Goal: Information Seeking & Learning: Learn about a topic

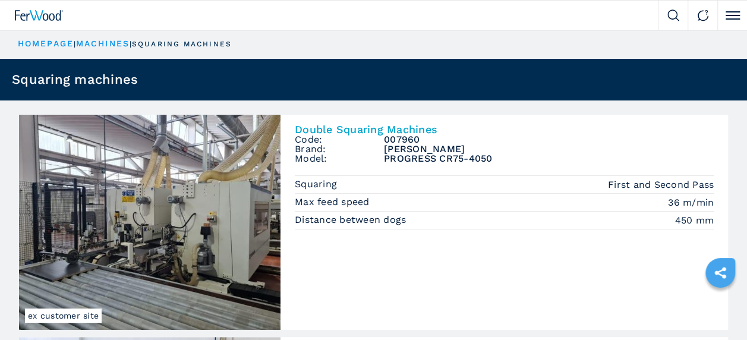
click at [668, 14] on img at bounding box center [674, 16] width 12 height 12
select select "**********"
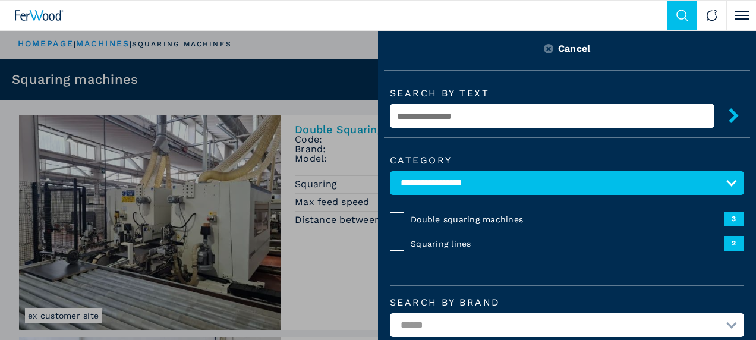
click at [504, 113] on input "text" at bounding box center [552, 116] width 325 height 24
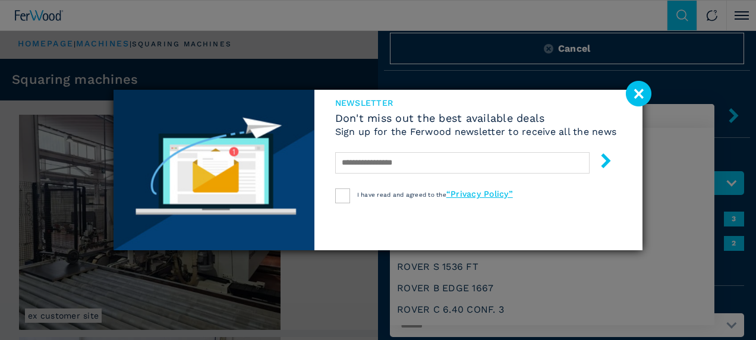
type input "*****"
click at [640, 99] on image at bounding box center [639, 94] width 26 height 26
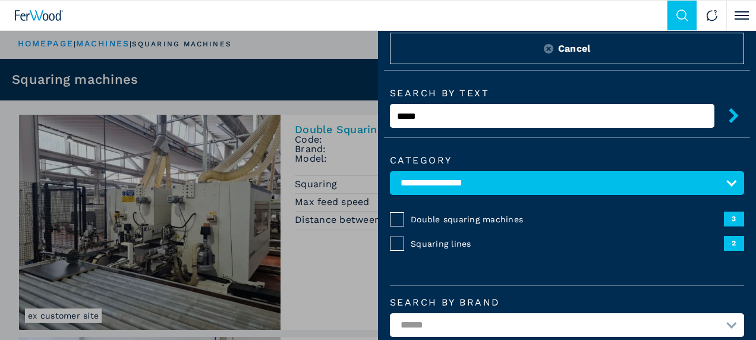
click at [727, 116] on icon "submit-button" at bounding box center [734, 115] width 15 height 15
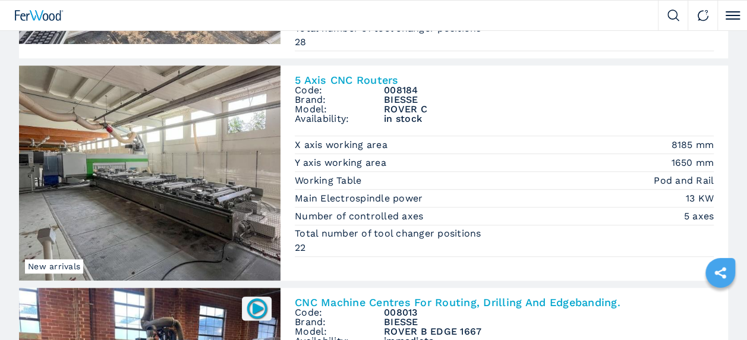
scroll to position [536, 0]
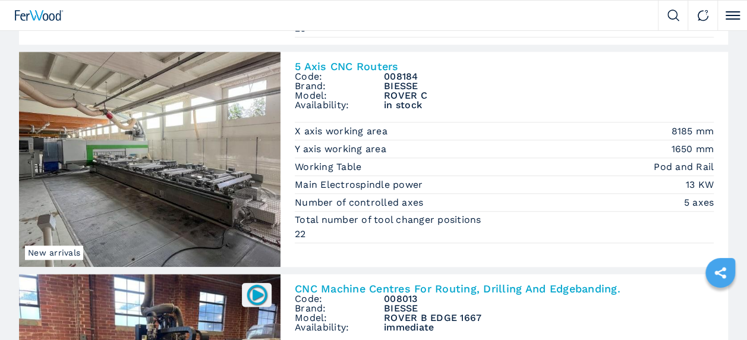
click at [214, 159] on img at bounding box center [150, 159] width 262 height 215
click at [325, 66] on h2 "5 Axis CNC Routers" at bounding box center [504, 66] width 419 height 11
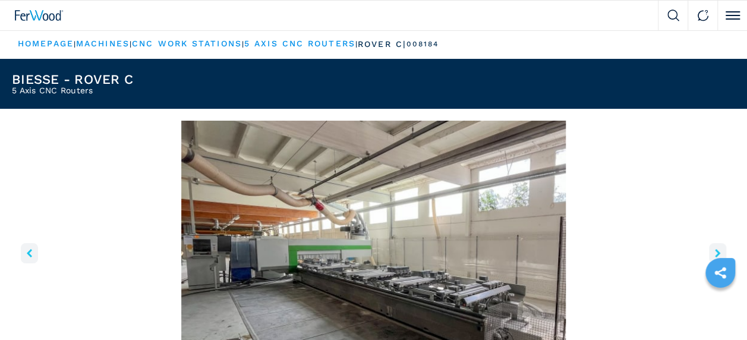
click at [394, 260] on img "Go to Slide 1" at bounding box center [374, 265] width 724 height 288
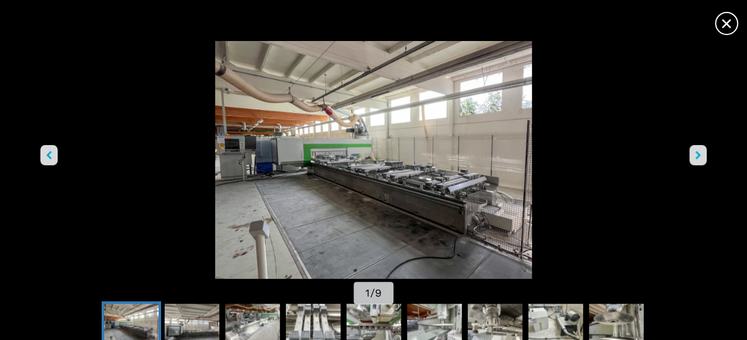
click at [376, 191] on img "Go to Slide 1" at bounding box center [373, 160] width 673 height 238
click at [326, 318] on img "Go to Slide 4" at bounding box center [313, 325] width 55 height 43
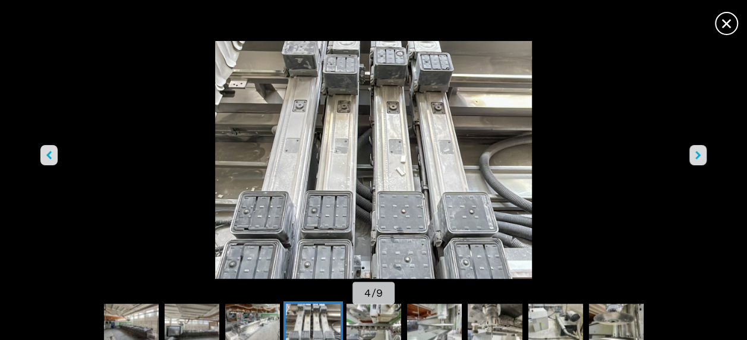
click at [696, 152] on icon "right-button" at bounding box center [698, 155] width 5 height 8
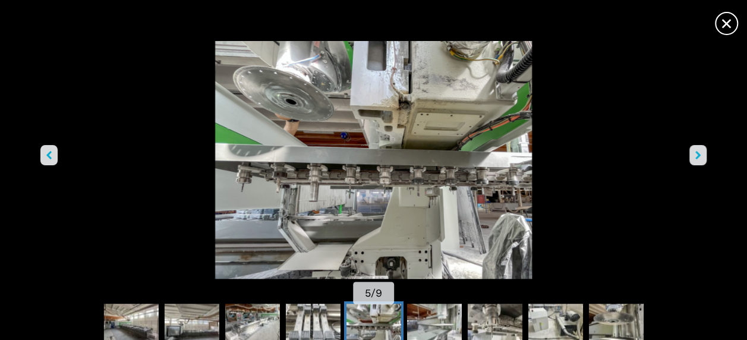
click at [696, 152] on icon "right-button" at bounding box center [698, 155] width 5 height 8
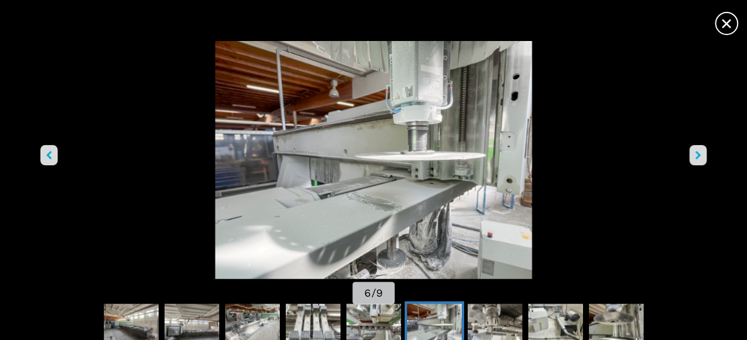
click at [696, 152] on icon "right-button" at bounding box center [698, 155] width 5 height 8
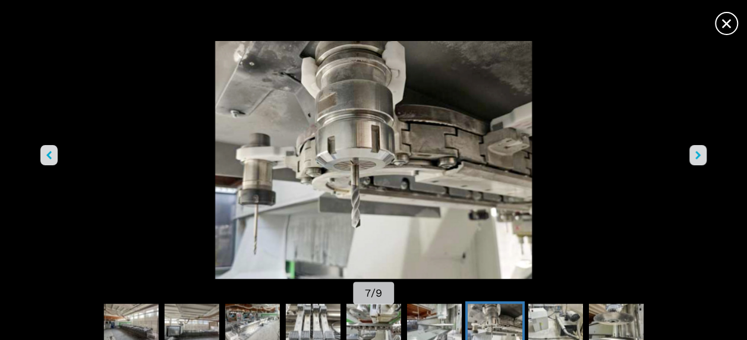
click at [696, 152] on icon "right-button" at bounding box center [698, 155] width 5 height 8
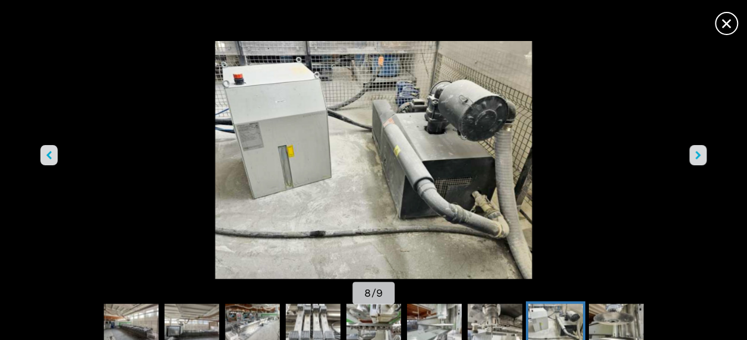
click at [696, 152] on icon "right-button" at bounding box center [698, 155] width 5 height 8
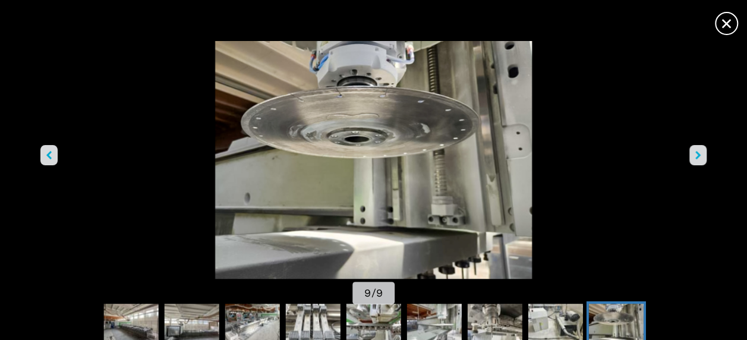
click at [696, 152] on icon "right-button" at bounding box center [698, 155] width 5 height 8
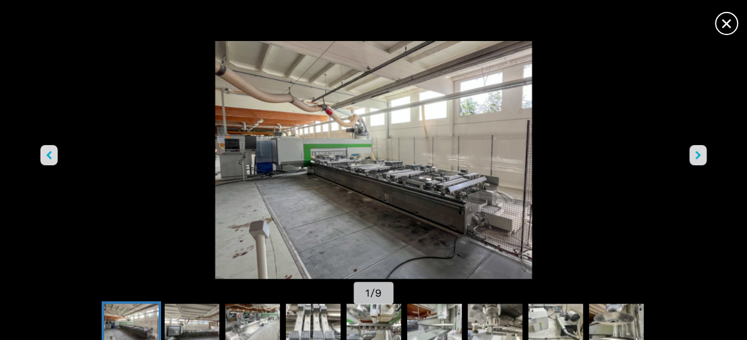
click at [436, 194] on img "Go to Slide 1" at bounding box center [373, 160] width 673 height 238
click at [695, 158] on button "right-button" at bounding box center [698, 155] width 17 height 20
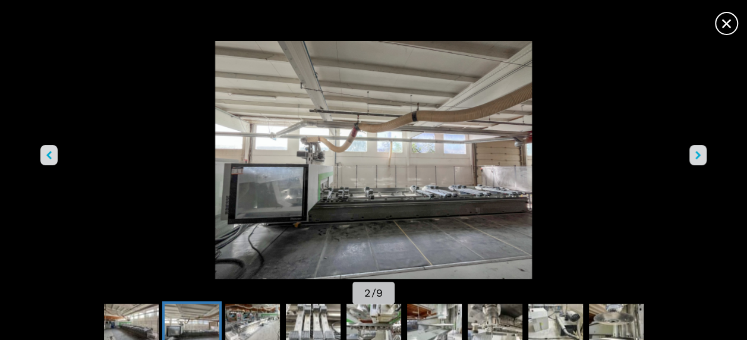
click at [695, 158] on button "right-button" at bounding box center [698, 155] width 17 height 20
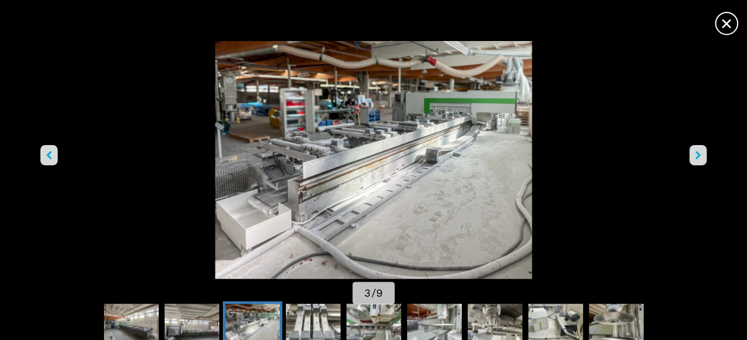
click at [695, 158] on button "right-button" at bounding box center [698, 155] width 17 height 20
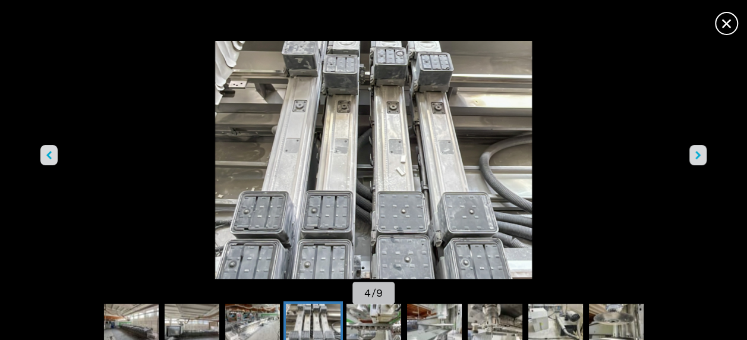
click at [695, 158] on button "right-button" at bounding box center [698, 155] width 17 height 20
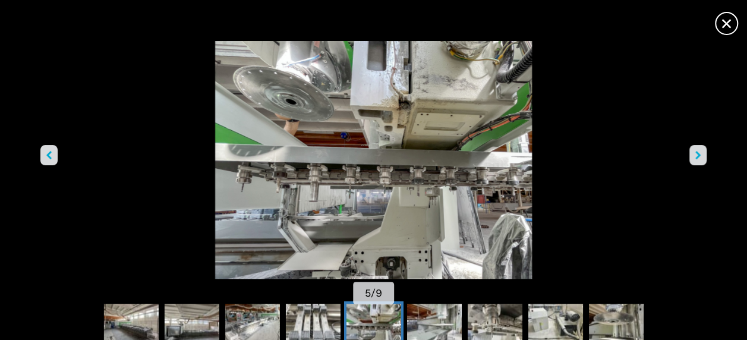
click at [695, 158] on button "right-button" at bounding box center [698, 155] width 17 height 20
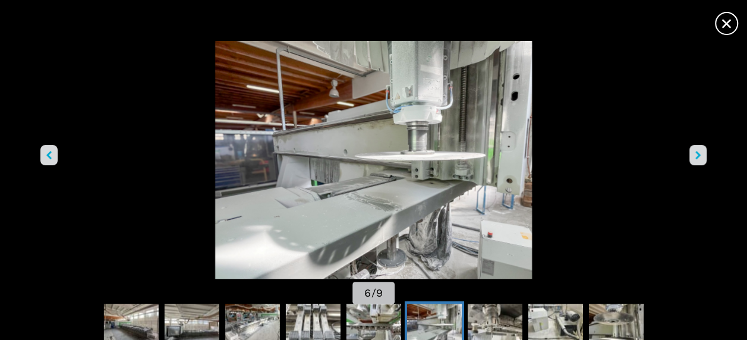
click at [695, 158] on button "right-button" at bounding box center [698, 155] width 17 height 20
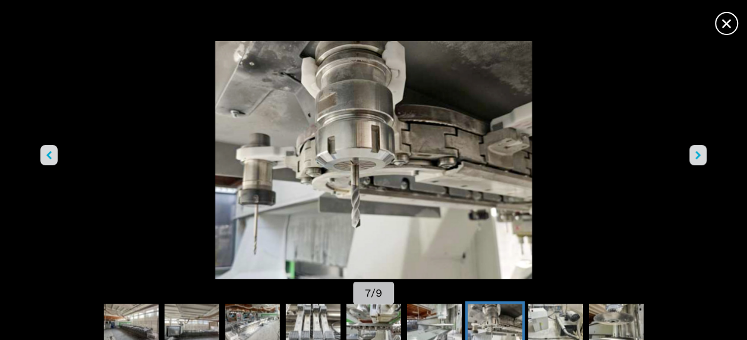
click at [695, 158] on button "right-button" at bounding box center [698, 155] width 17 height 20
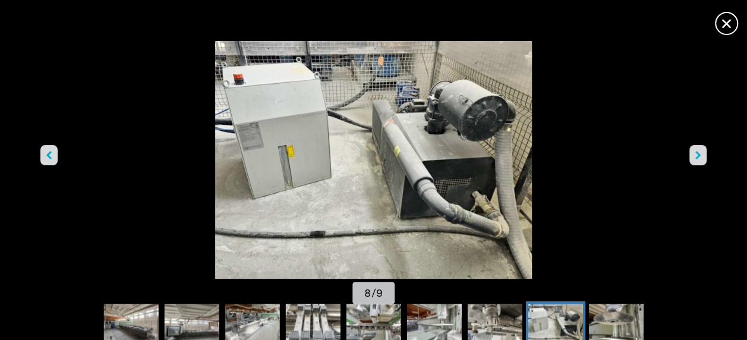
click at [695, 158] on button "right-button" at bounding box center [698, 155] width 17 height 20
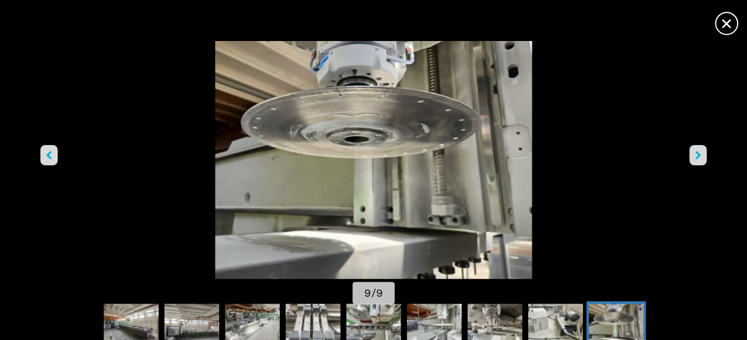
click at [727, 23] on span "×" at bounding box center [727, 21] width 21 height 21
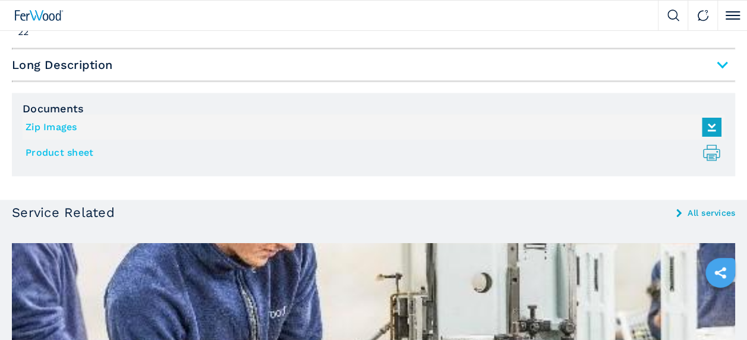
scroll to position [989, 0]
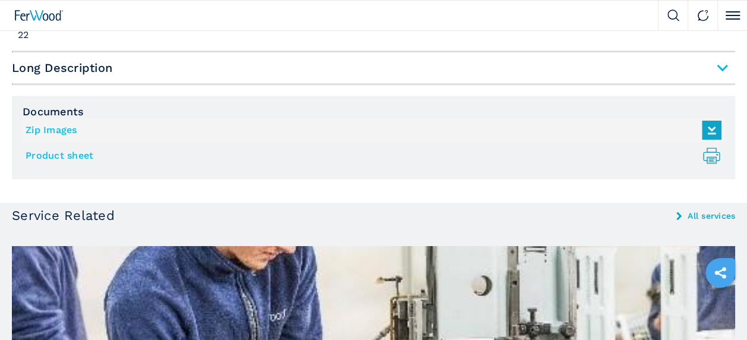
click at [721, 73] on span "Long Description" at bounding box center [374, 67] width 724 height 21
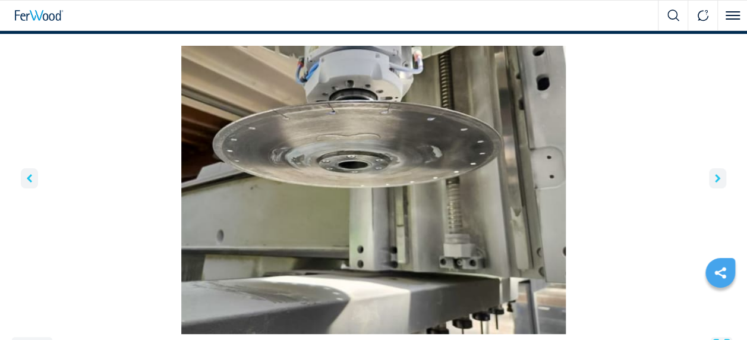
scroll to position [0, 0]
